Goal: Find specific page/section: Find specific page/section

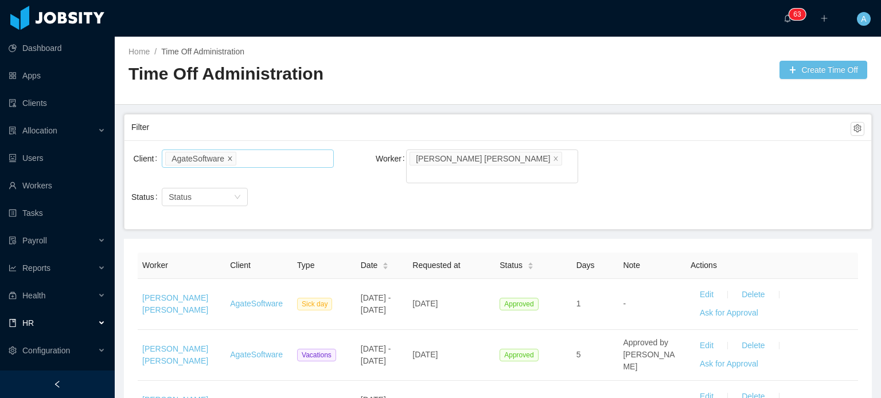
click at [227, 158] on icon "icon: close" at bounding box center [230, 158] width 6 height 6
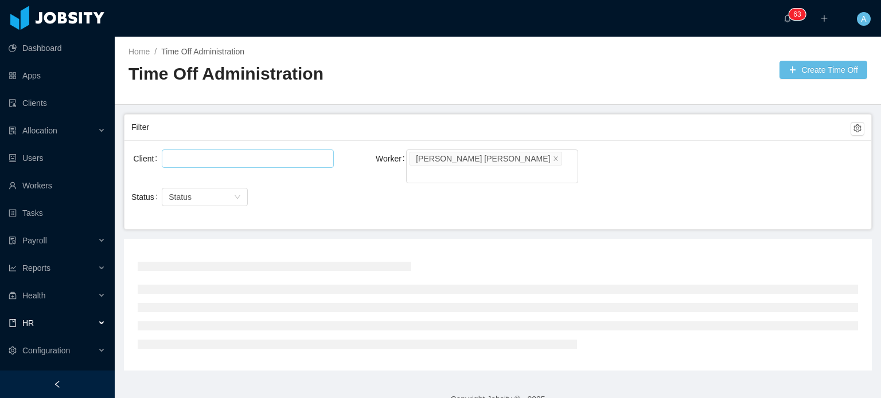
click at [227, 158] on div at bounding box center [246, 158] width 162 height 17
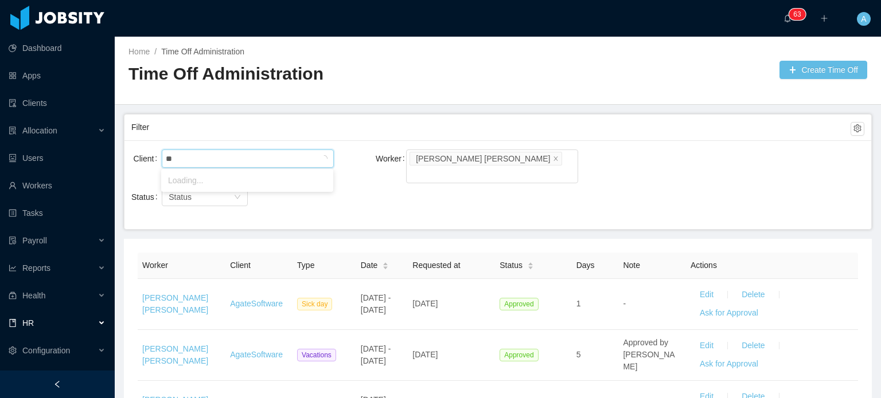
type input "*"
type input "********"
click at [201, 175] on li "Signpost" at bounding box center [247, 180] width 172 height 18
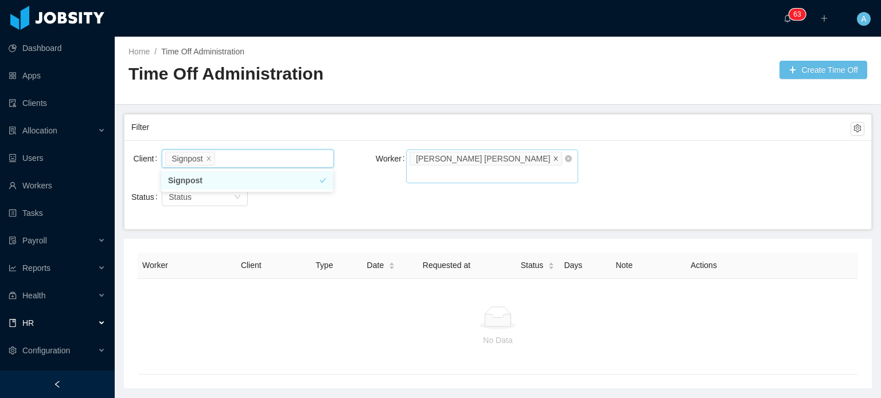
click at [553, 157] on icon "icon: close" at bounding box center [556, 158] width 6 height 6
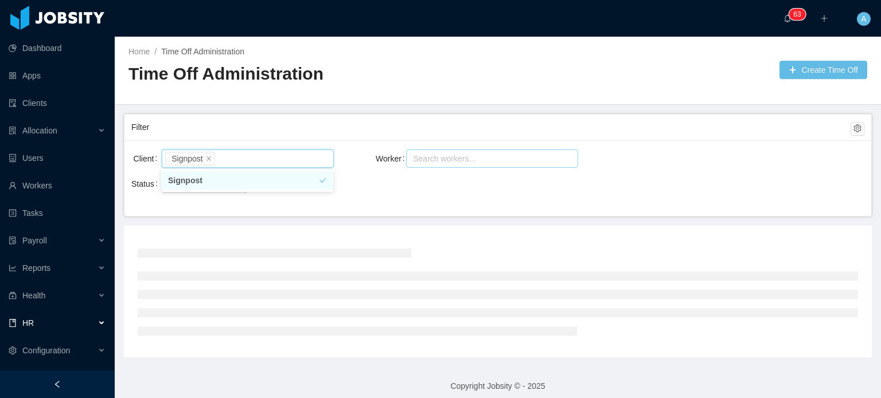
click at [509, 157] on div "Search workers..." at bounding box center [487, 158] width 148 height 11
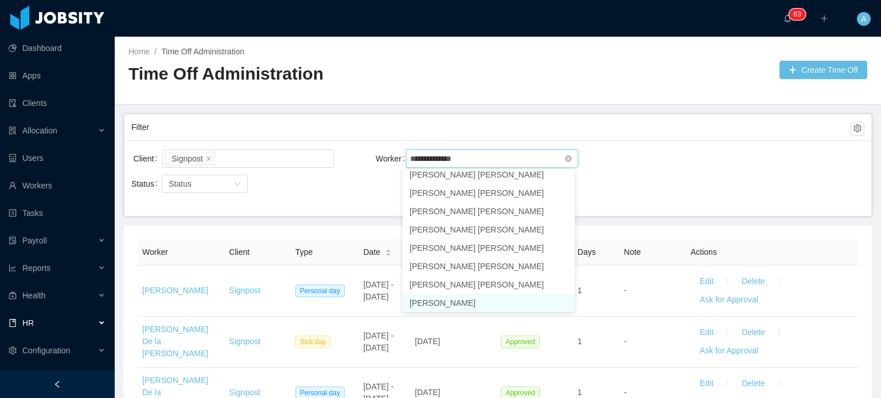
scroll to position [369, 0]
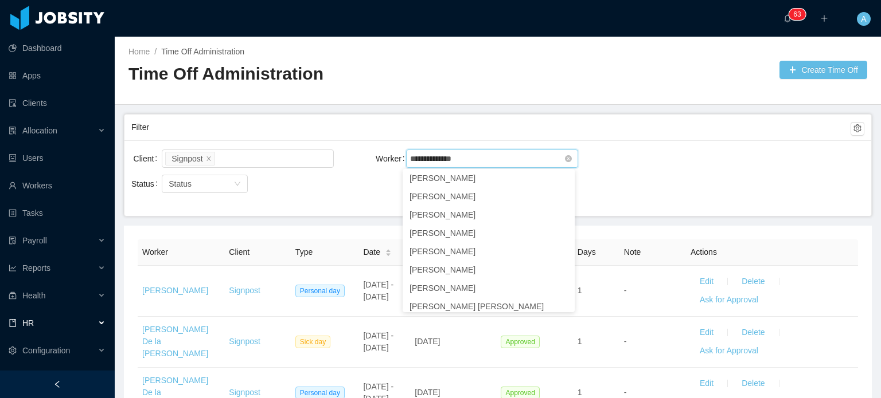
type input "**********"
click at [499, 155] on div "Search workers... [PERSON_NAME]" at bounding box center [487, 158] width 157 height 17
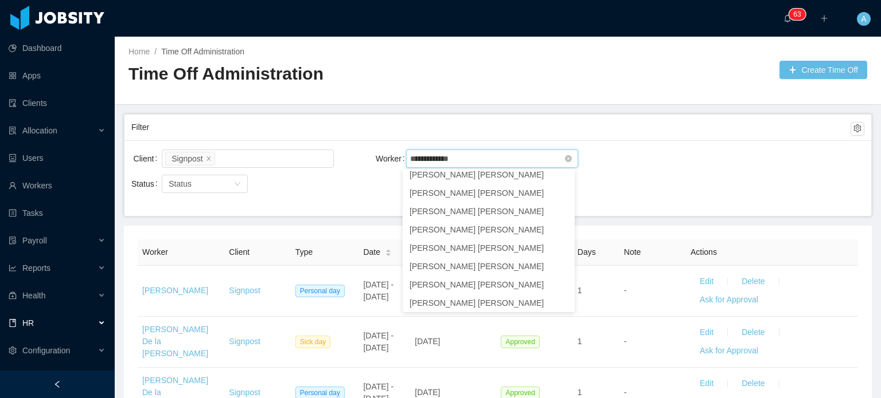
scroll to position [134, 0]
type input "**********"
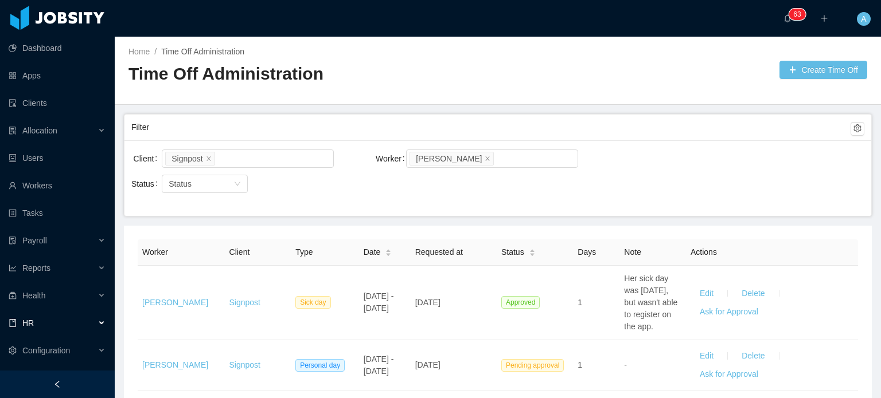
click at [651, 140] on div "Client Signpost Worker Search workers... [PERSON_NAME] Status Status" at bounding box center [497, 178] width 746 height 76
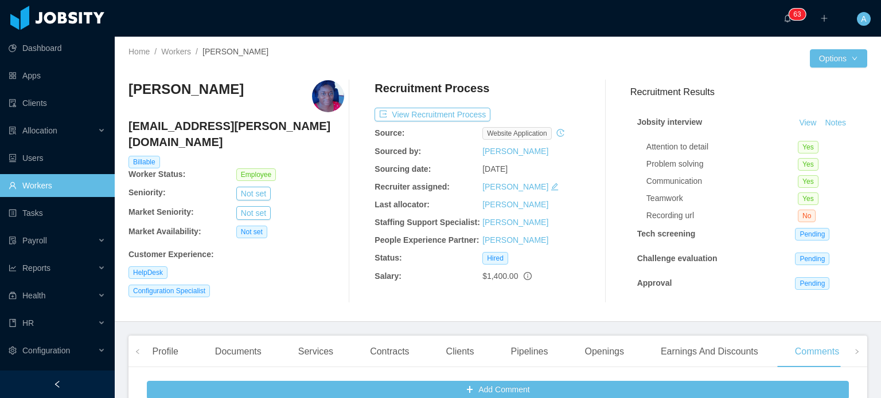
scroll to position [250, 0]
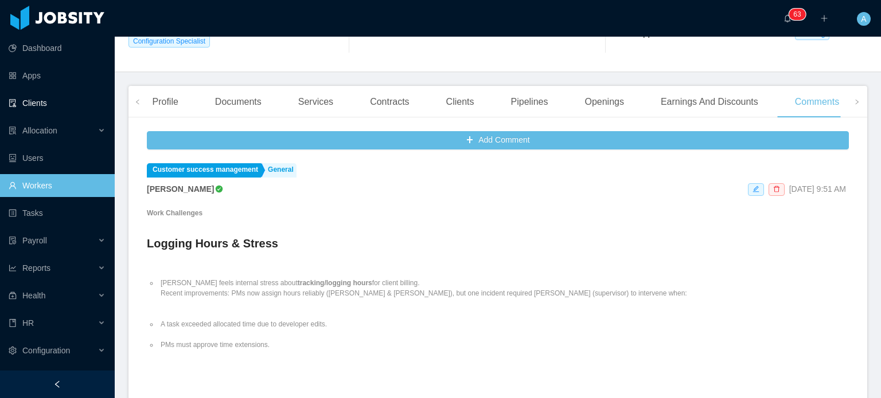
click at [22, 100] on link "Clients" at bounding box center [57, 103] width 97 height 23
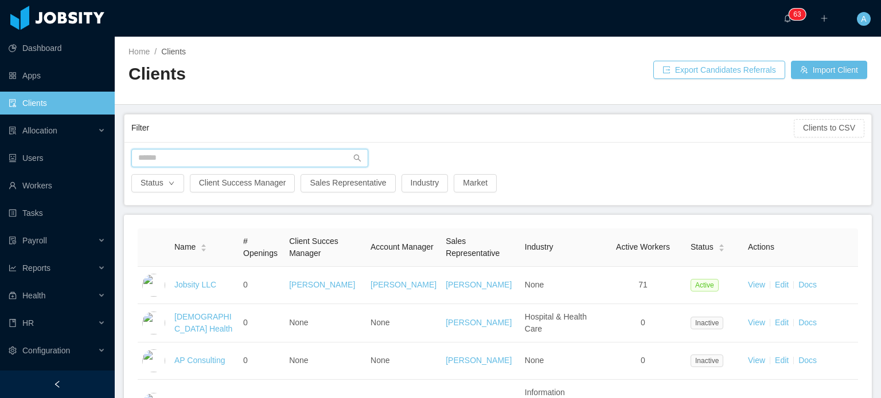
click at [217, 151] on input "text" at bounding box center [249, 158] width 237 height 18
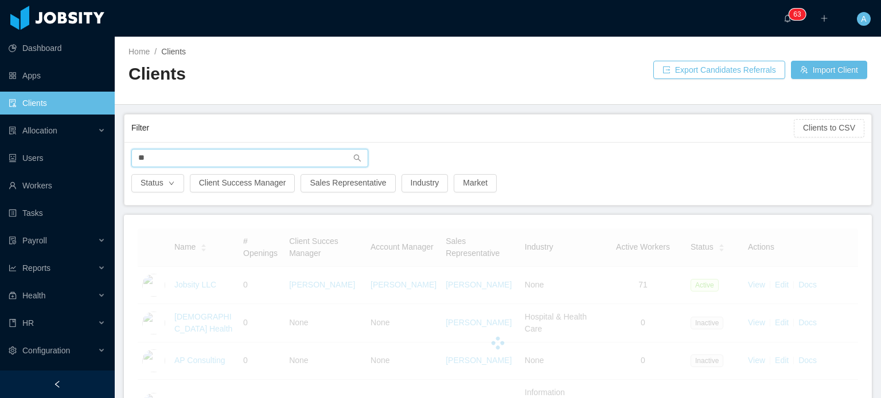
type input "*"
